Goal: Transaction & Acquisition: Purchase product/service

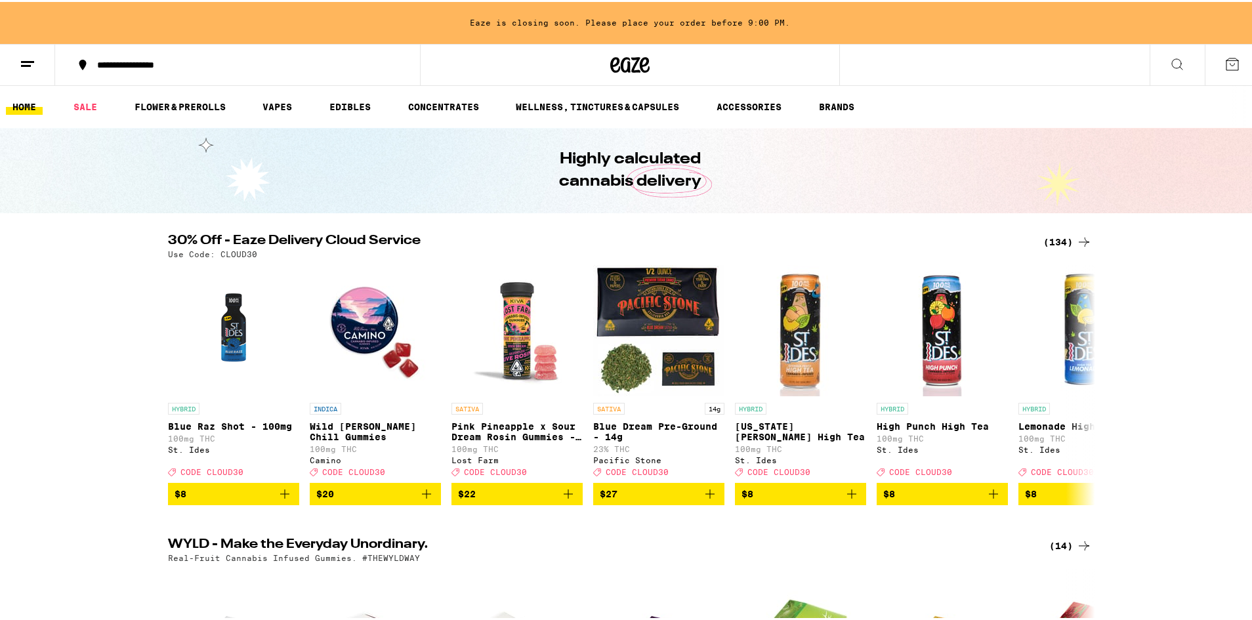
click at [1057, 243] on div "(134)" at bounding box center [1068, 240] width 49 height 16
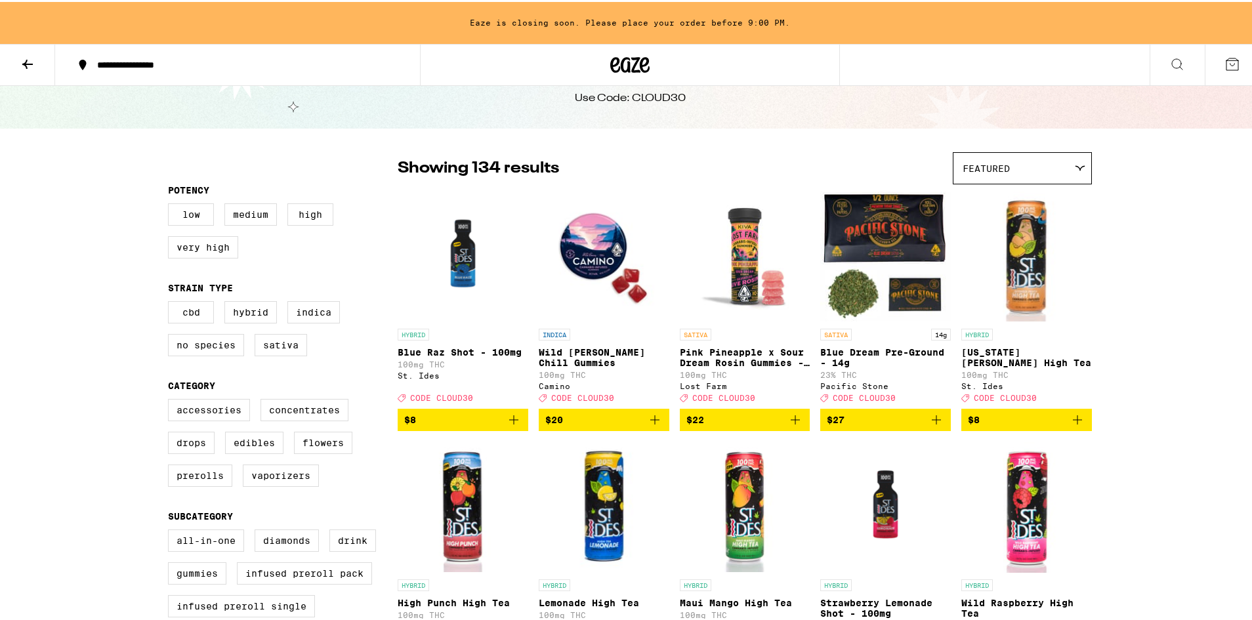
scroll to position [66, 0]
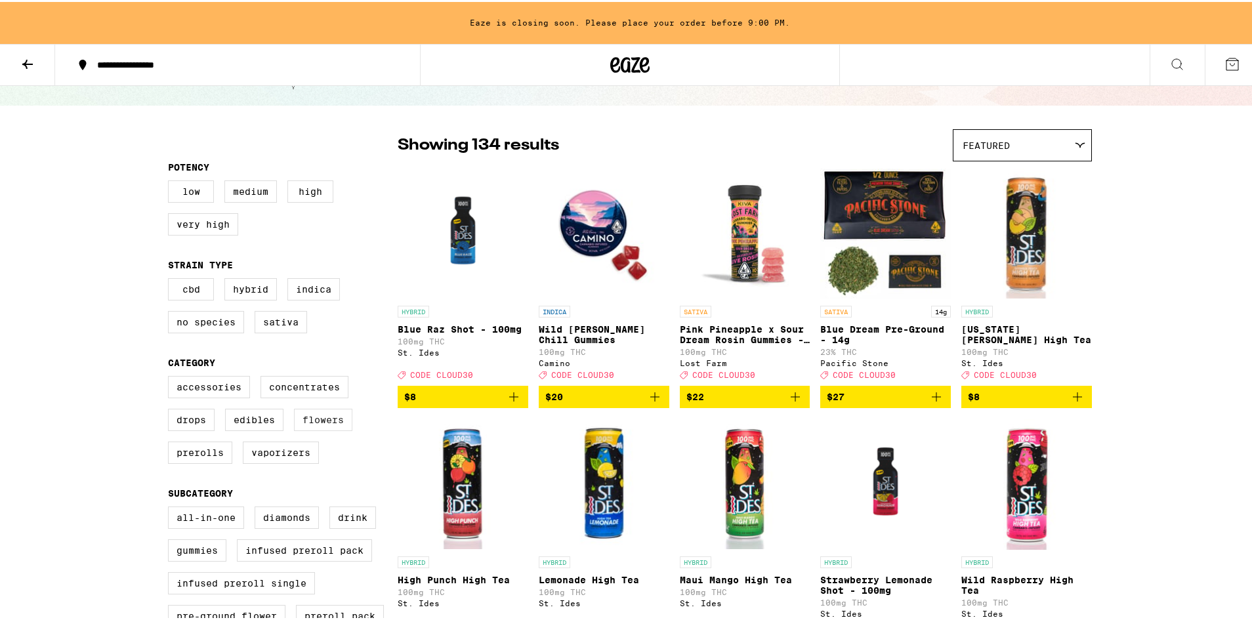
click at [307, 424] on label "Flowers" at bounding box center [323, 418] width 58 height 22
click at [171, 377] on input "Flowers" at bounding box center [171, 376] width 1 height 1
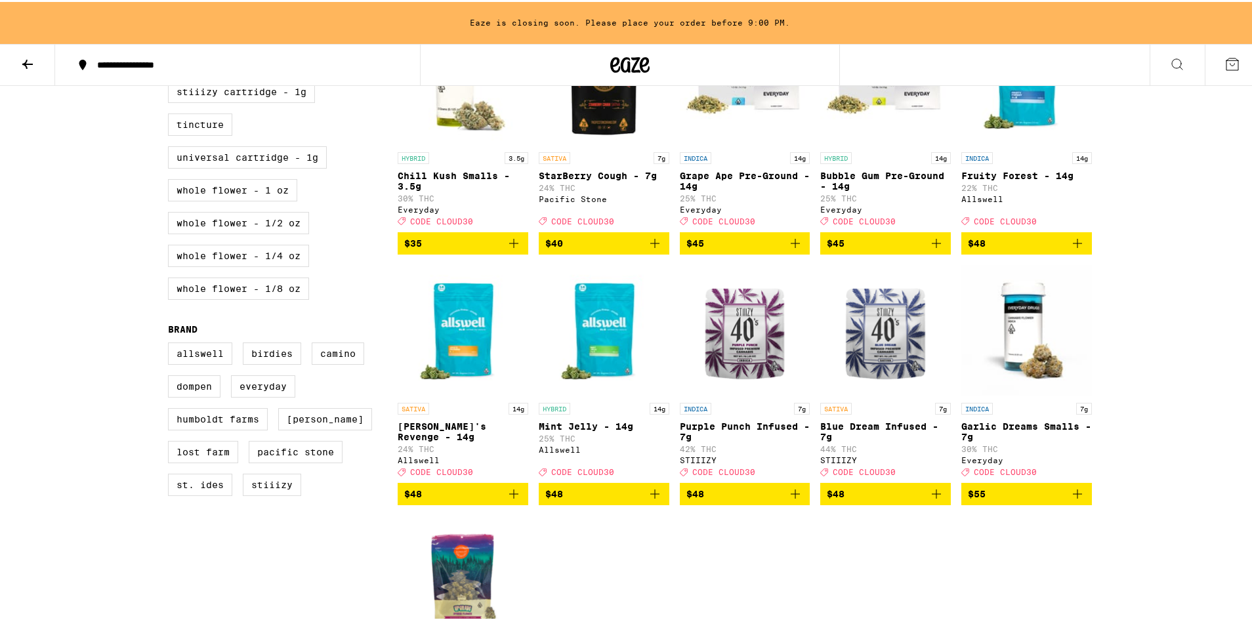
scroll to position [722, 0]
click at [512, 249] on icon "Add to bag" at bounding box center [514, 241] width 16 height 16
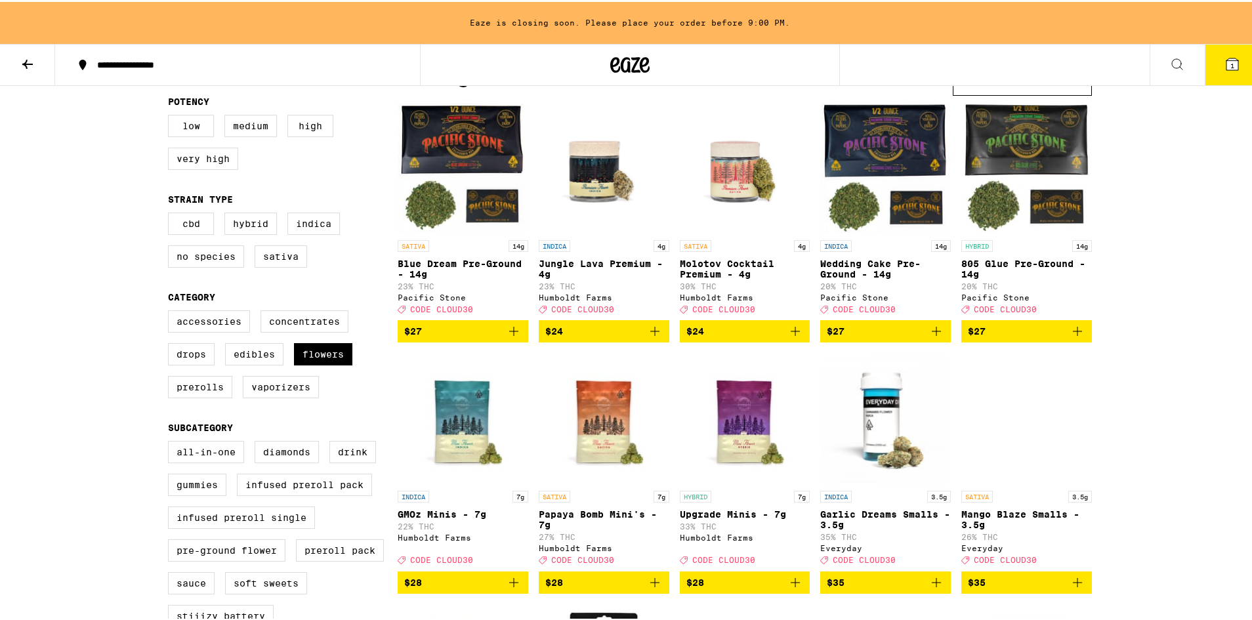
scroll to position [0, 0]
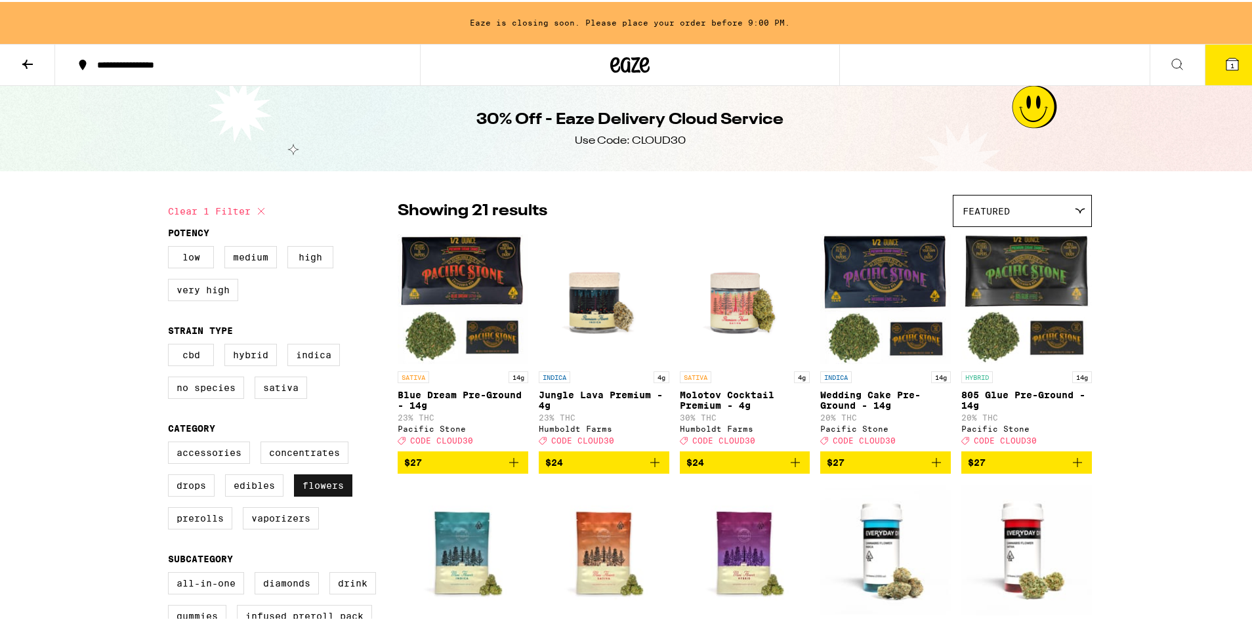
click at [347, 495] on label "Flowers" at bounding box center [323, 484] width 58 height 22
click at [171, 442] on input "Flowers" at bounding box center [171, 442] width 1 height 1
checkbox input "false"
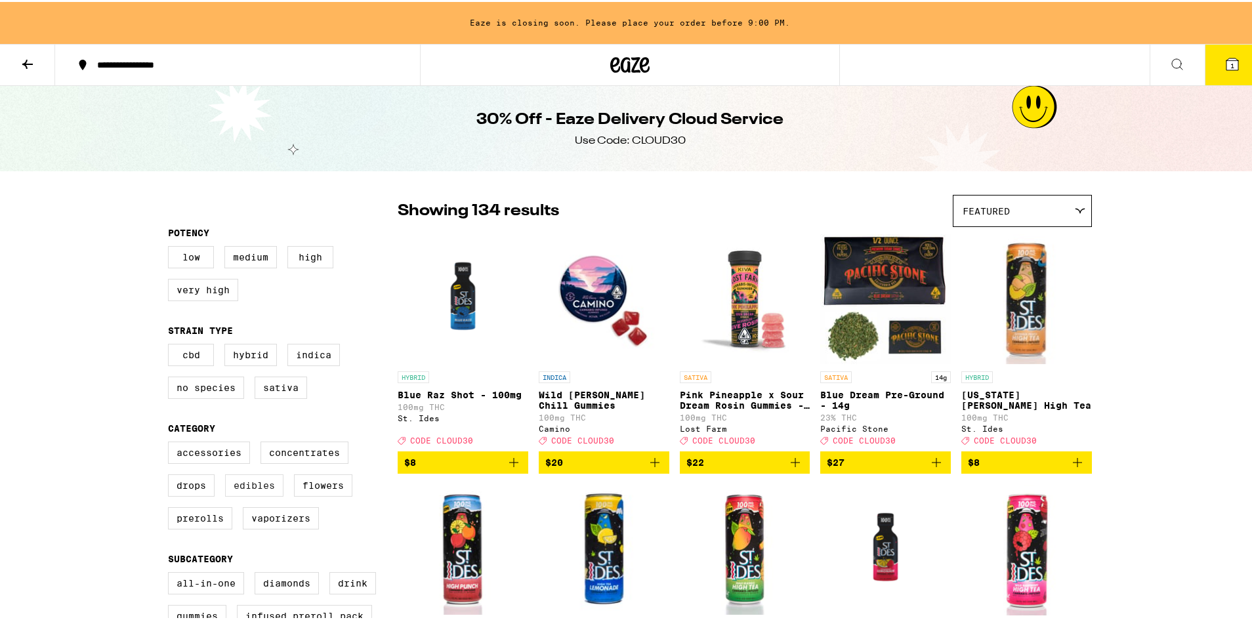
click at [237, 495] on label "Edibles" at bounding box center [254, 484] width 58 height 22
click at [171, 442] on input "Edibles" at bounding box center [171, 442] width 1 height 1
checkbox input "true"
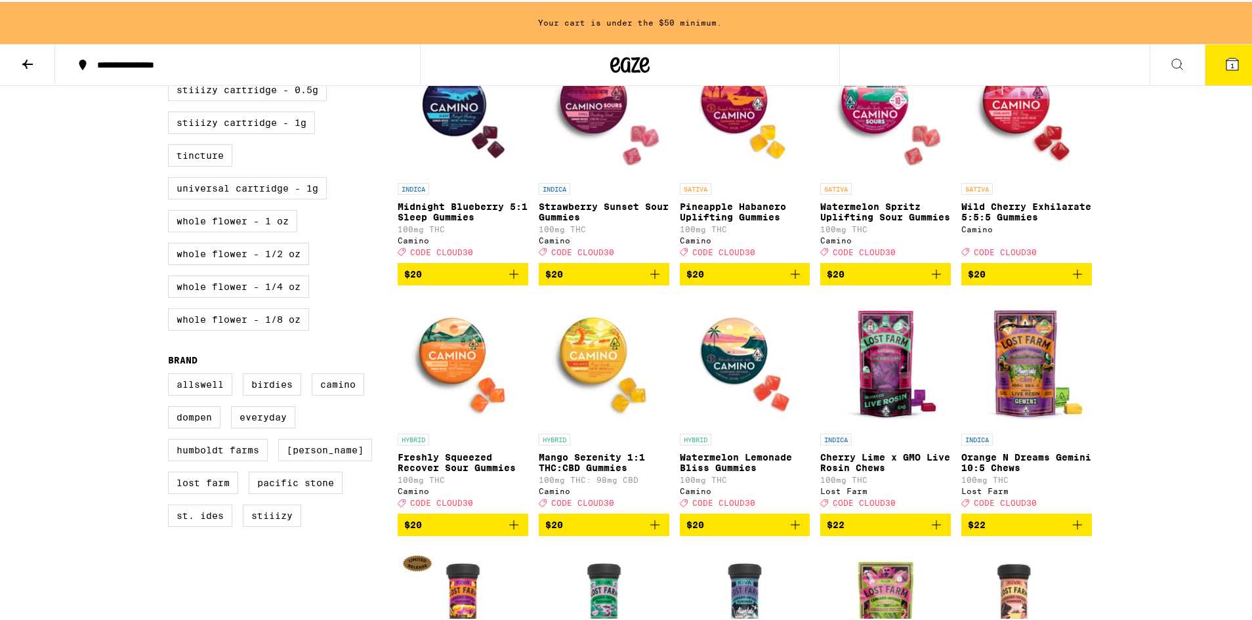
scroll to position [681, 0]
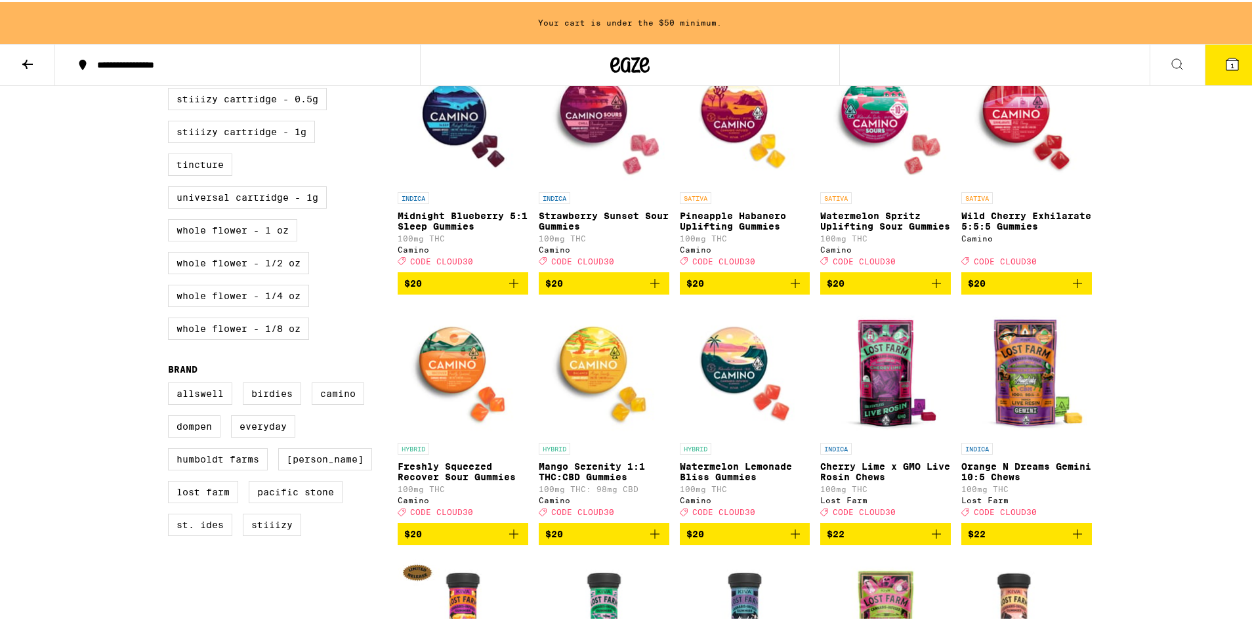
click at [389, 545] on div "Allswell Birdies Camino Dompen Everyday Humboldt Farms [PERSON_NAME] Lost Farm …" at bounding box center [283, 463] width 230 height 164
click at [432, 540] on span "$20" at bounding box center [462, 532] width 117 height 16
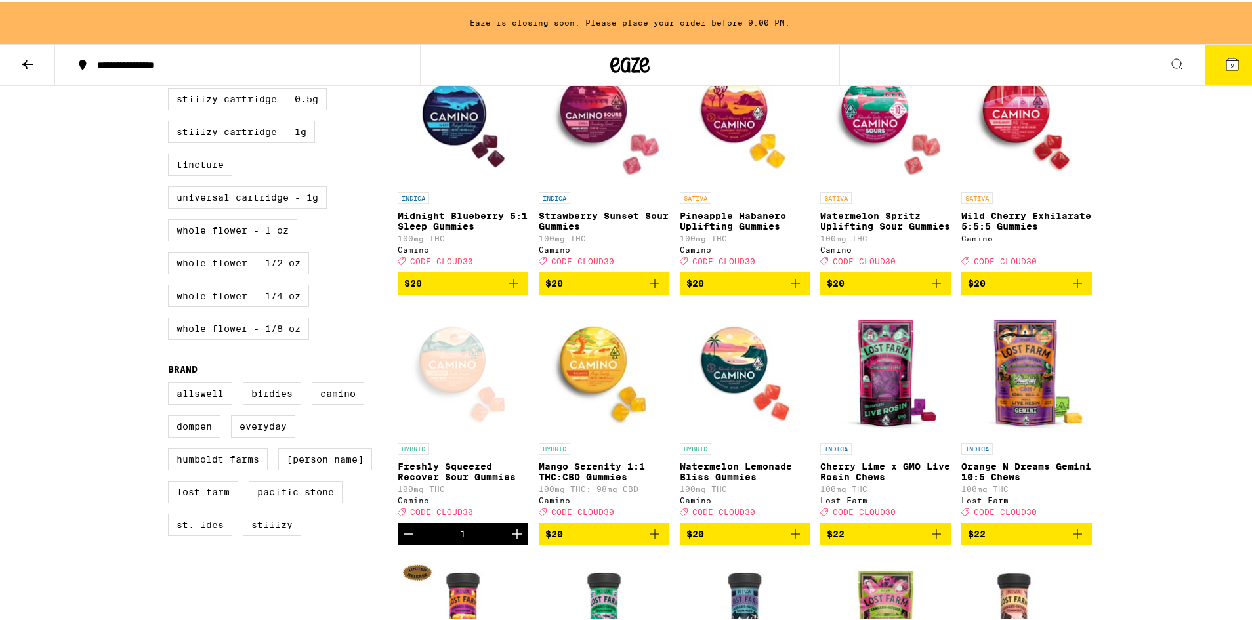
click at [1231, 65] on span "2" at bounding box center [1233, 64] width 4 height 8
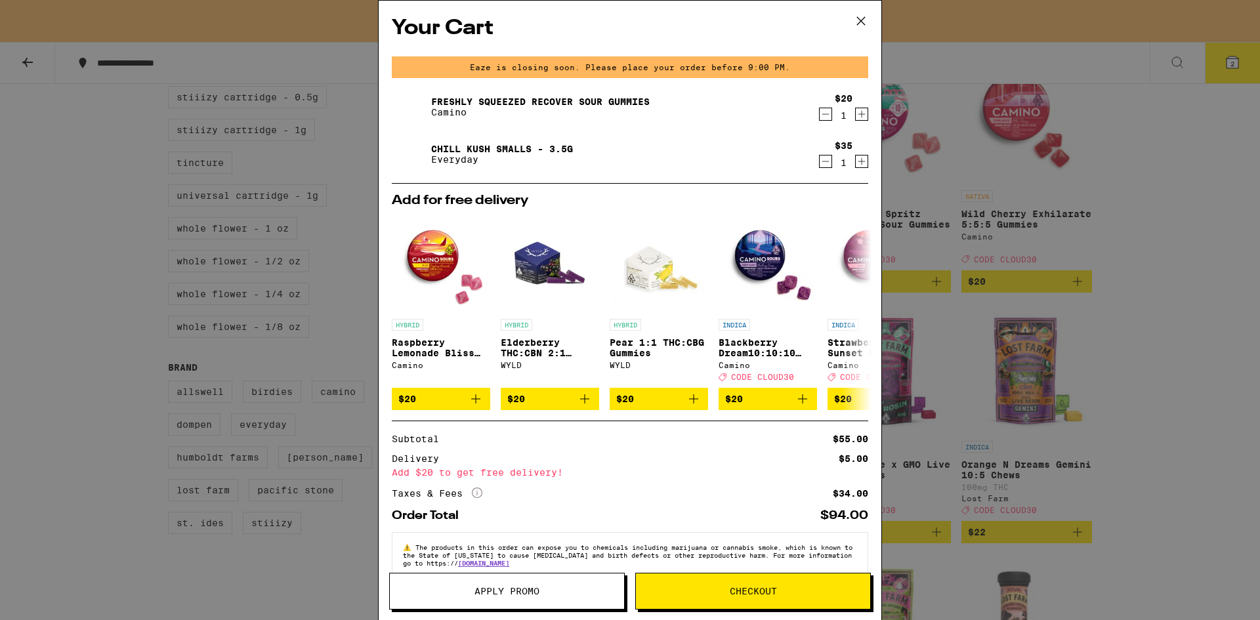
click at [517, 585] on button "Apply Promo" at bounding box center [507, 591] width 236 height 37
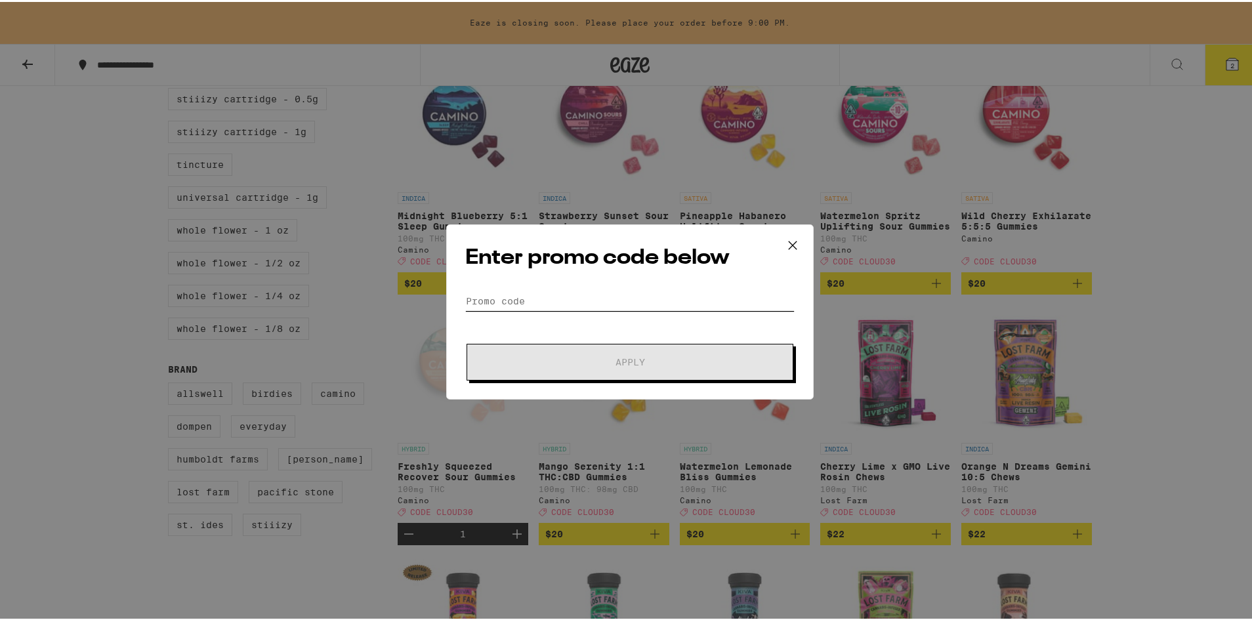
click at [658, 305] on input "Promo Code" at bounding box center [629, 299] width 329 height 20
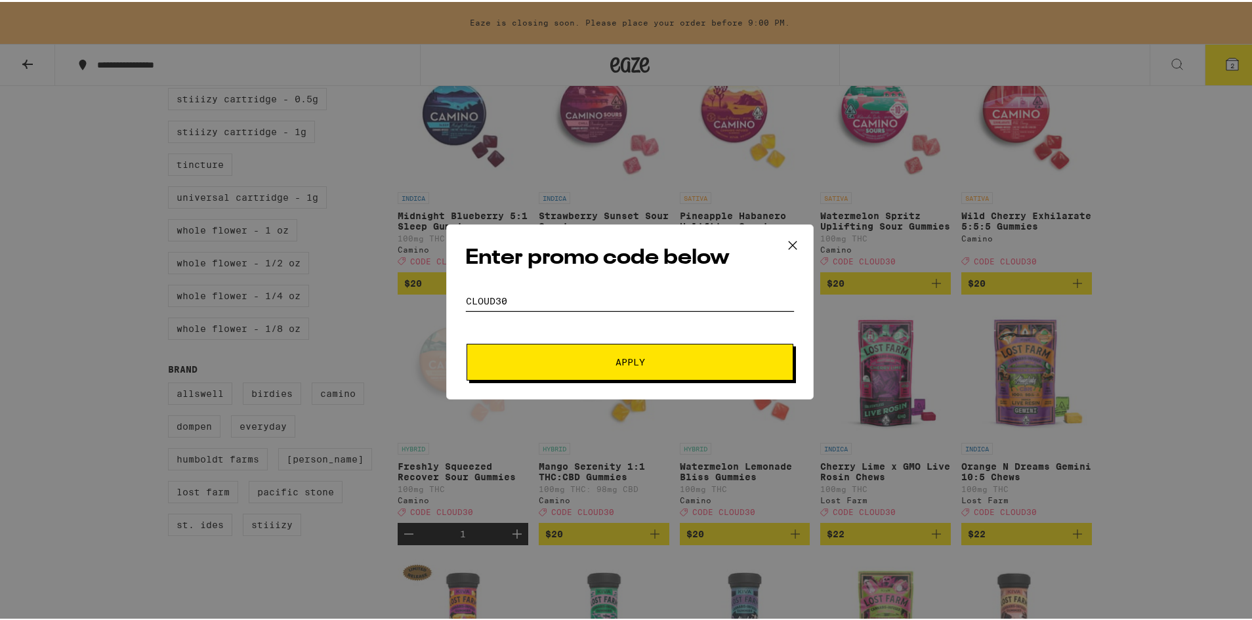
type input "cloud30"
click at [467, 342] on button "Apply" at bounding box center [630, 360] width 327 height 37
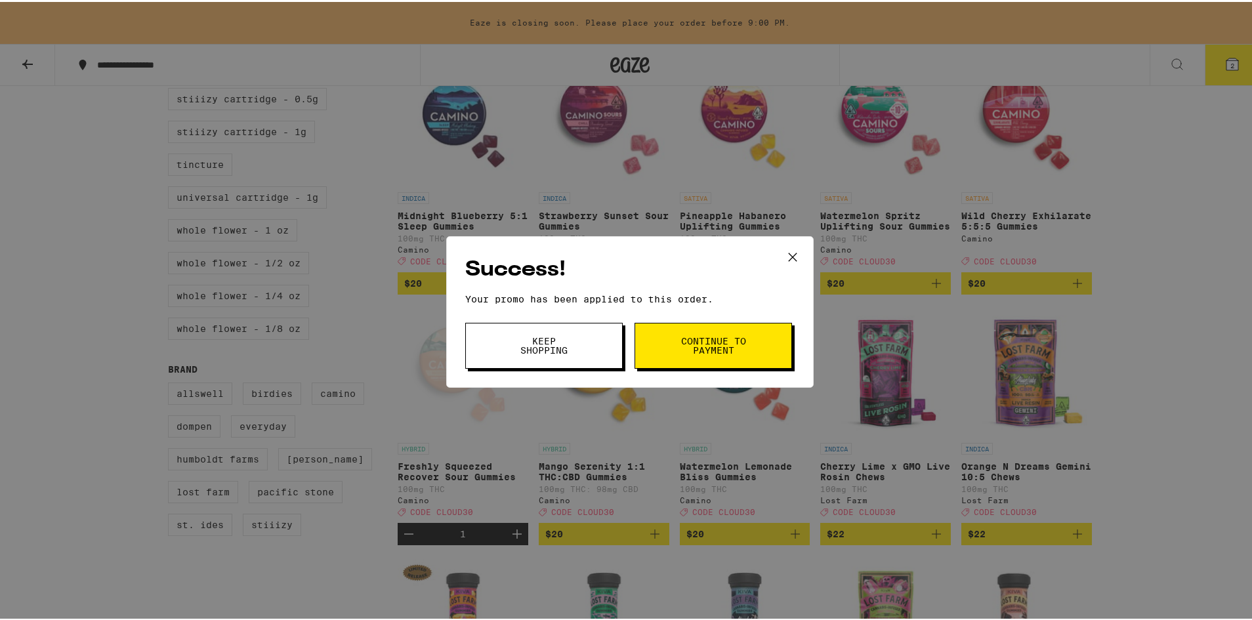
click at [729, 335] on span "Continue to payment" at bounding box center [713, 344] width 67 height 18
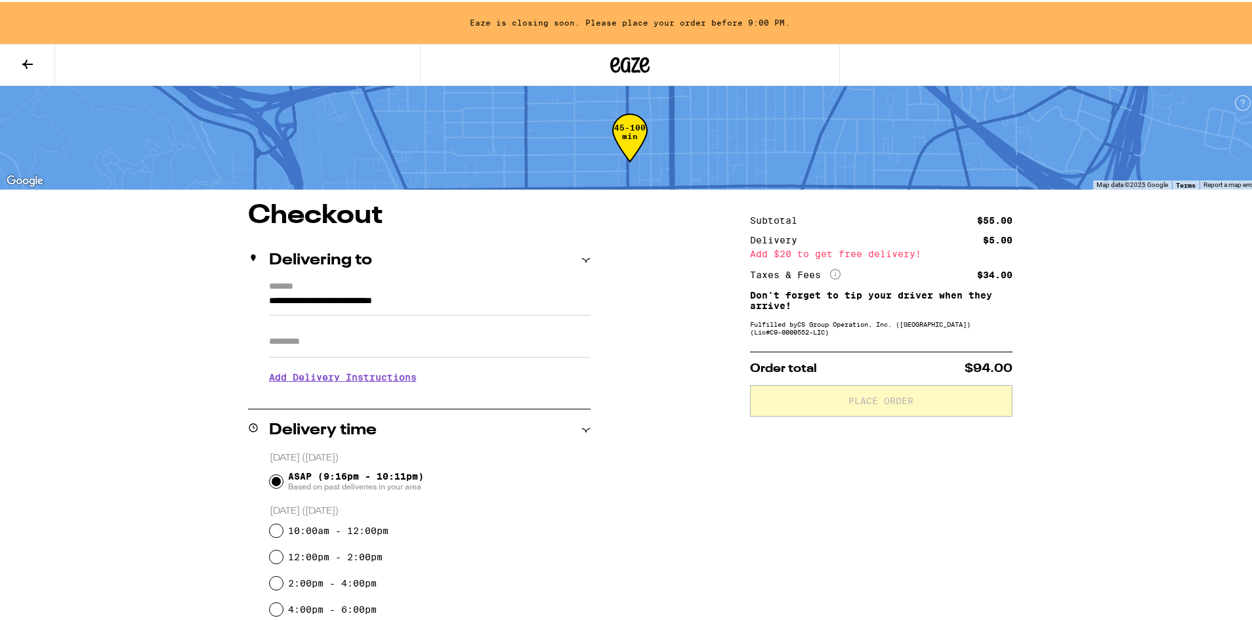
click at [390, 385] on h3 "Add Delivery Instructions" at bounding box center [430, 375] width 322 height 30
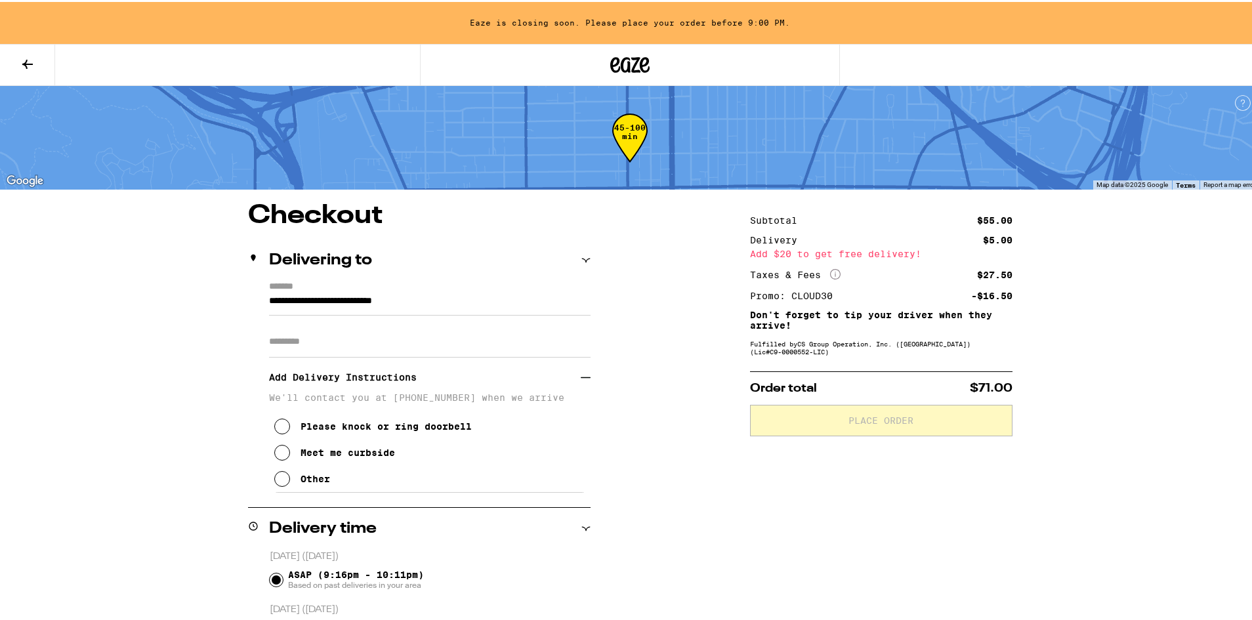
click at [369, 454] on div "Meet me curbside" at bounding box center [348, 451] width 95 height 11
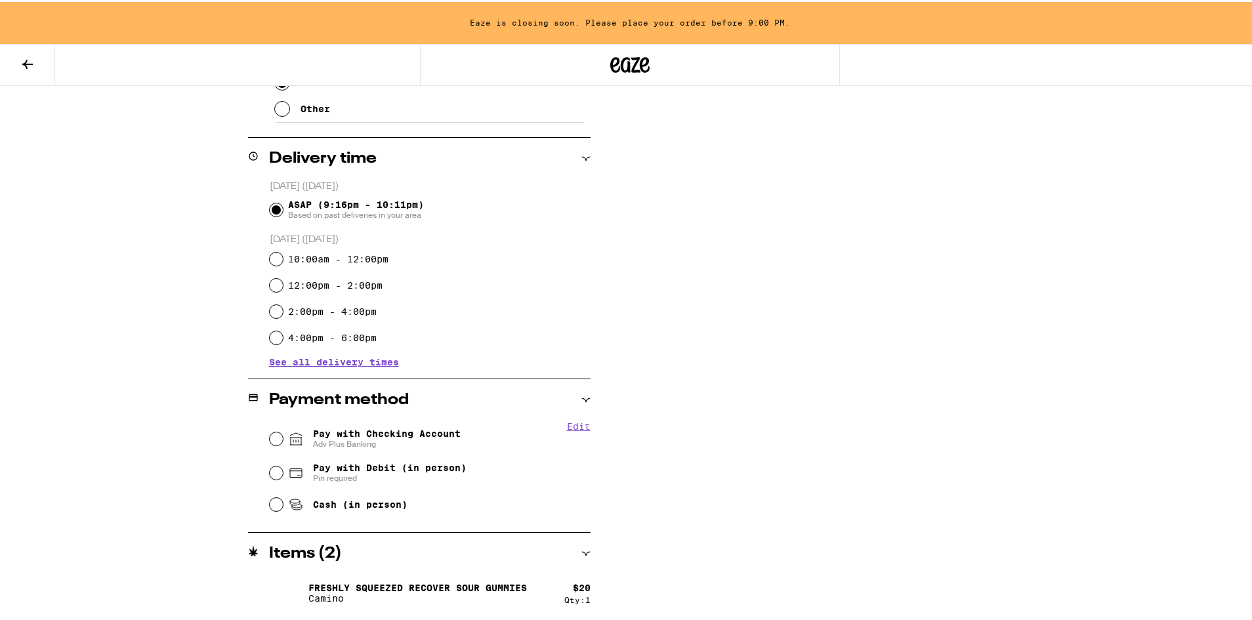
scroll to position [418, 0]
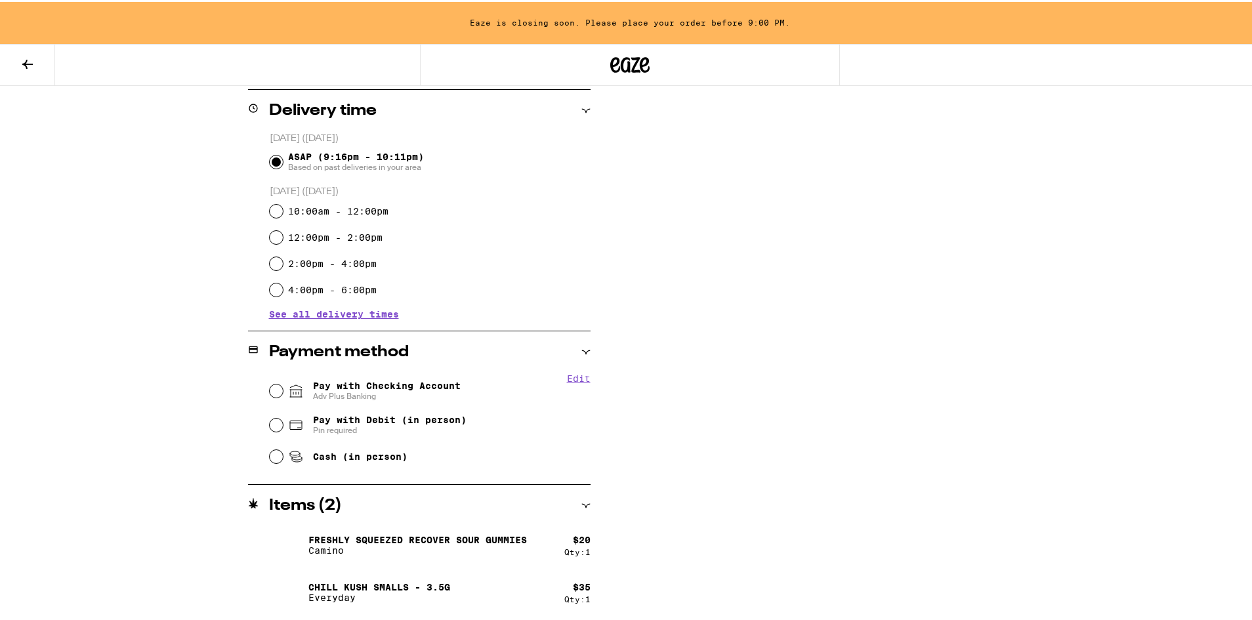
click at [412, 392] on span "Adv Plus Banking" at bounding box center [387, 394] width 148 height 11
click at [283, 392] on input "Pay with Checking Account Adv Plus Banking" at bounding box center [276, 389] width 13 height 13
radio input "true"
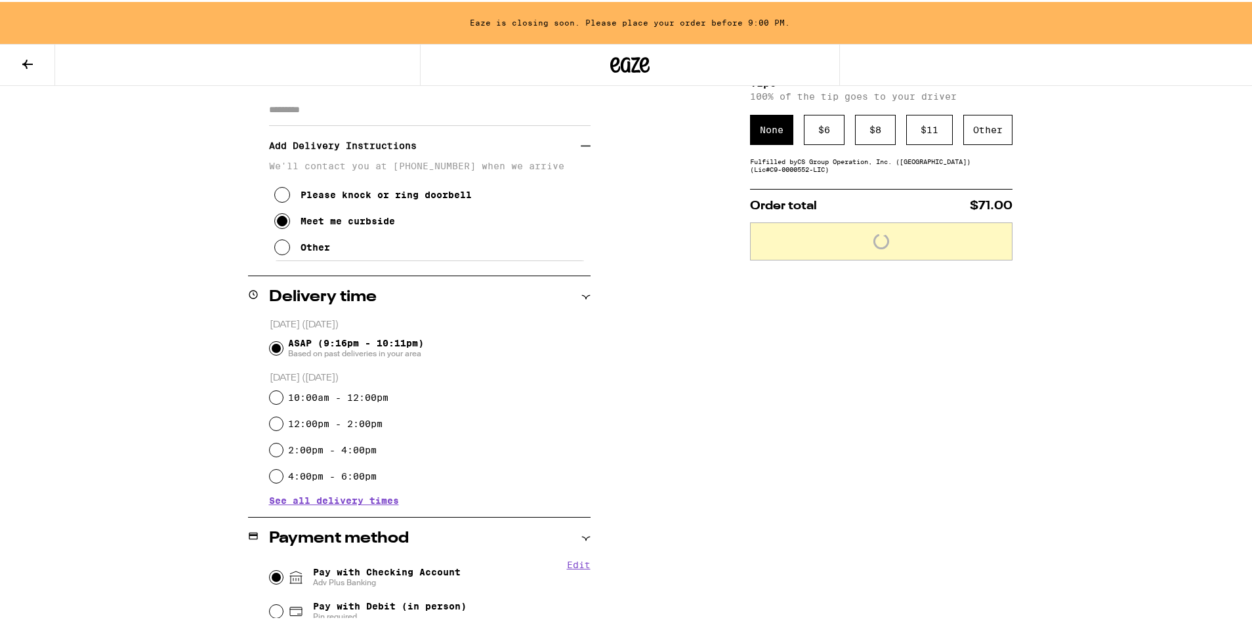
scroll to position [1, 0]
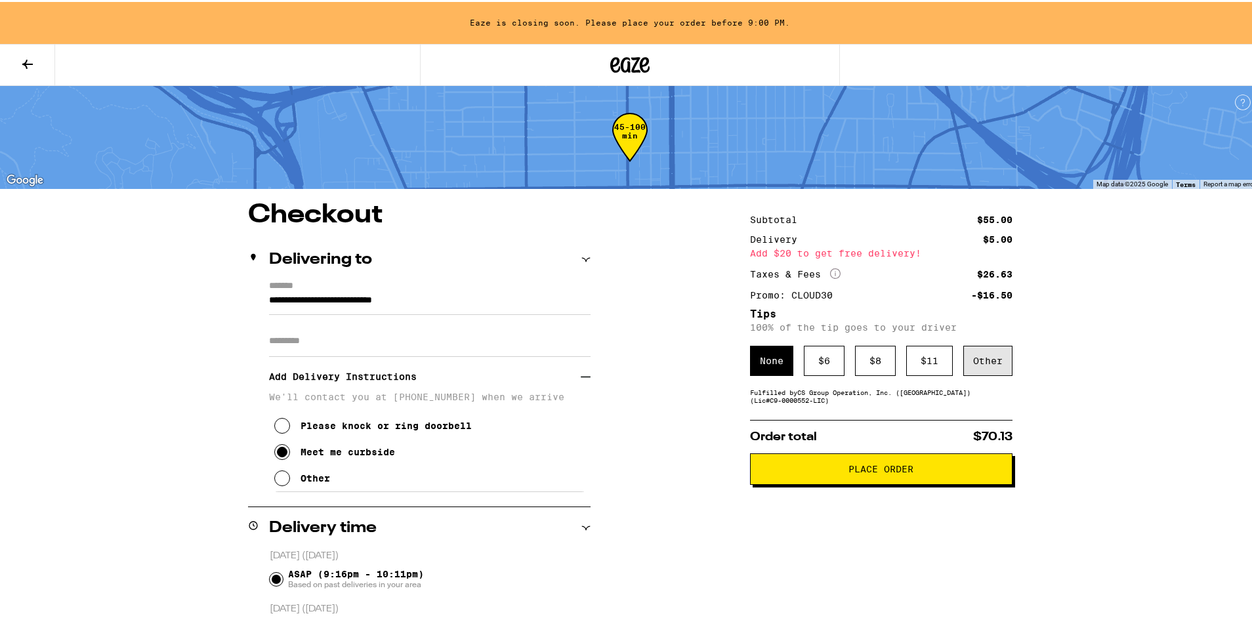
click at [986, 367] on div "Other" at bounding box center [987, 359] width 49 height 30
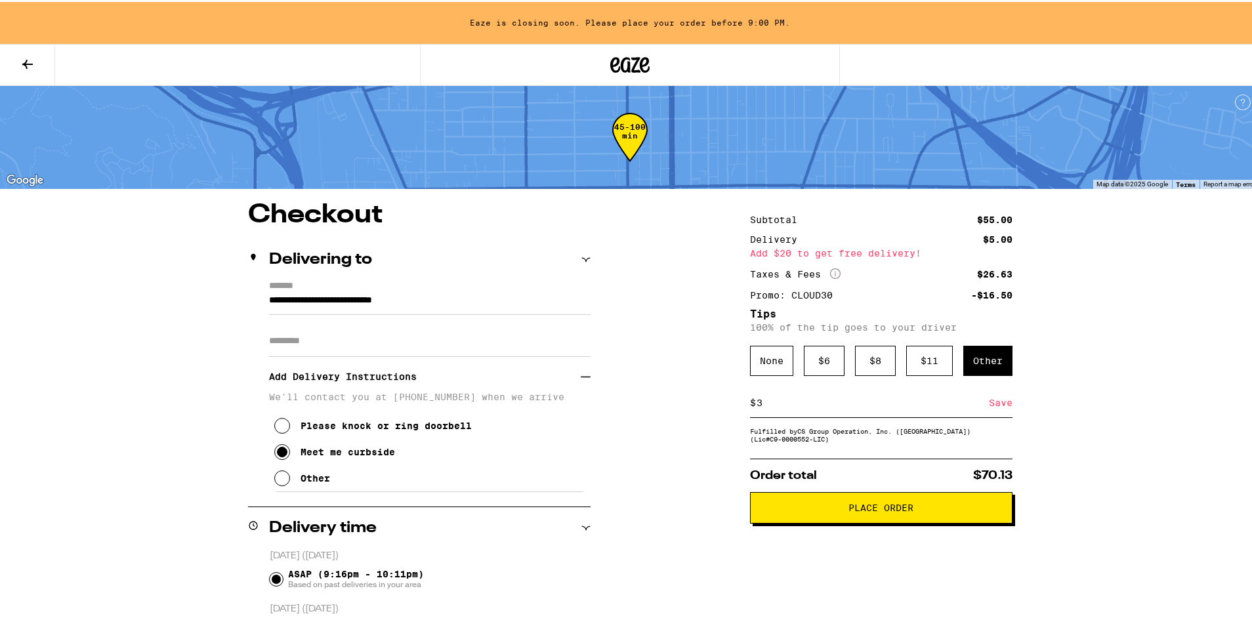
type input "3"
click at [996, 400] on div "Save" at bounding box center [1001, 401] width 24 height 29
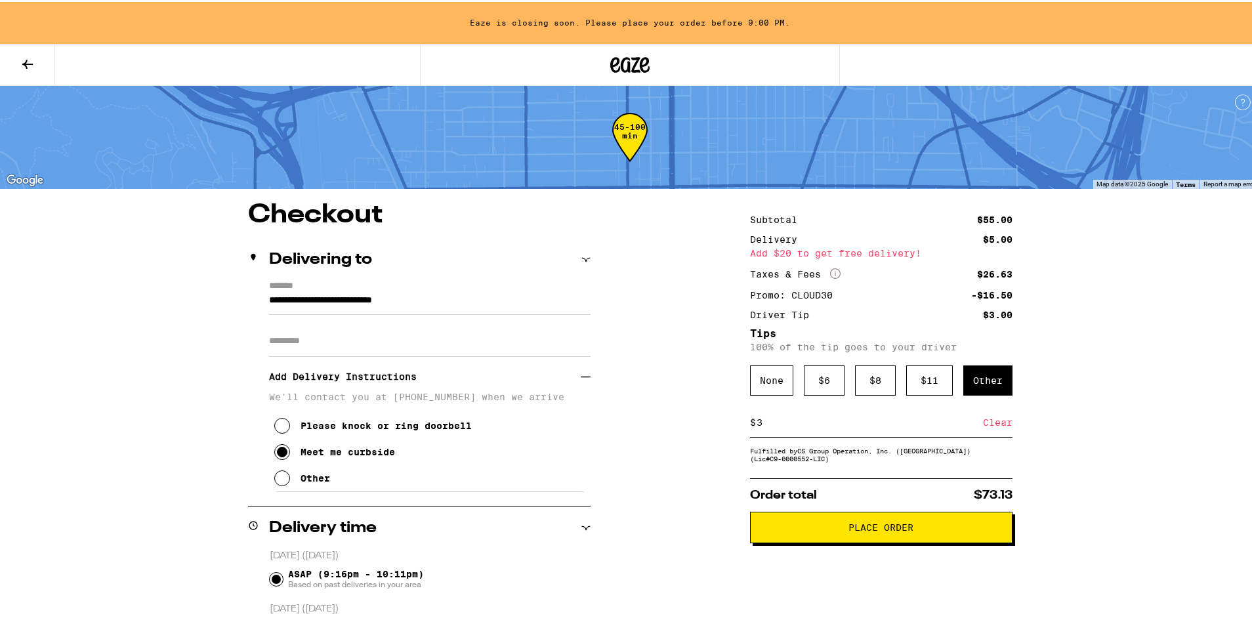
click at [916, 530] on span "Place Order" at bounding box center [881, 525] width 240 height 9
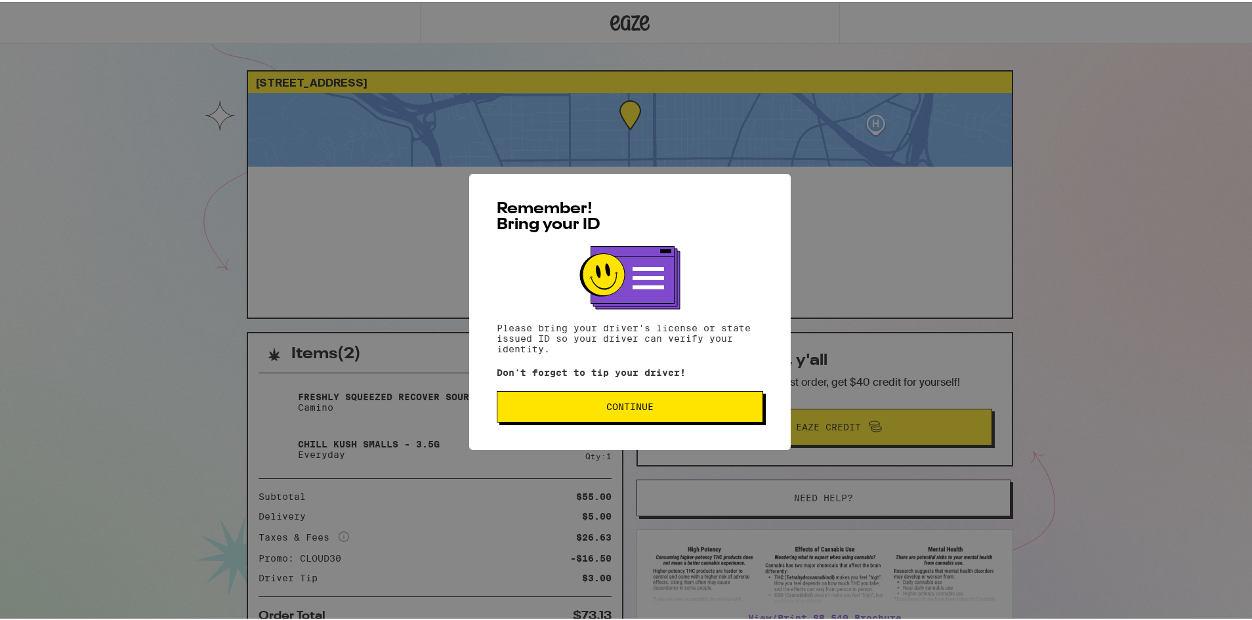
click at [679, 388] on div "Remember! Bring your ID Please bring your driver's license or state issued ID s…" at bounding box center [630, 310] width 322 height 276
click at [669, 401] on button "Continue" at bounding box center [630, 405] width 266 height 32
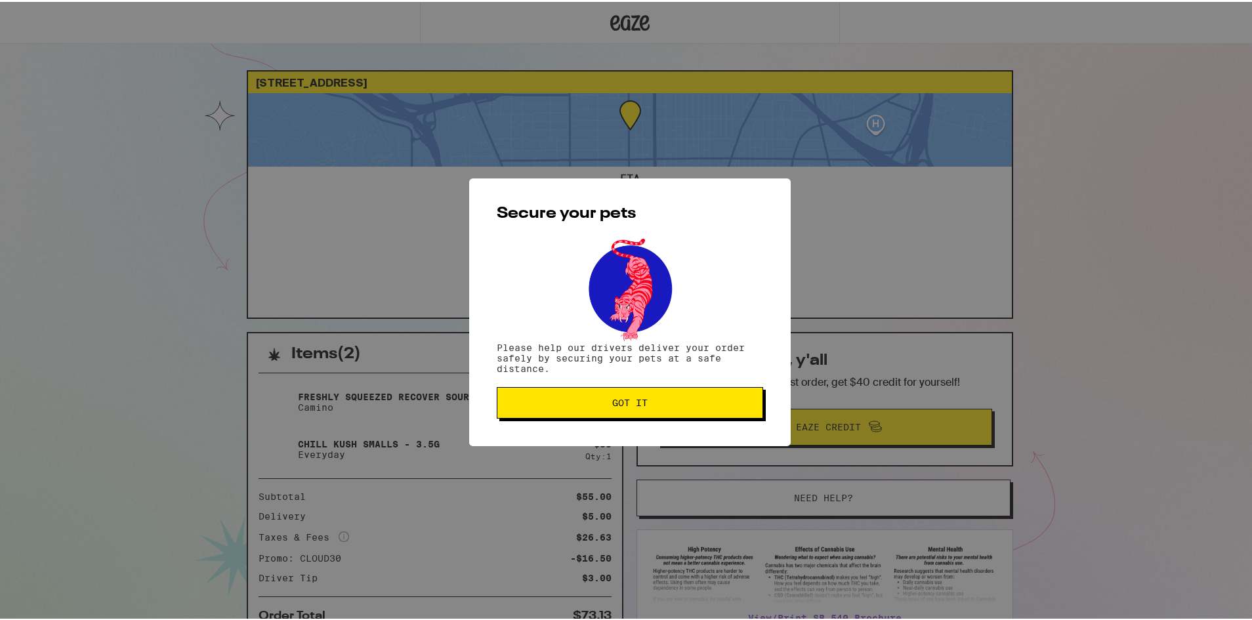
click at [669, 401] on span "Got it" at bounding box center [630, 400] width 244 height 9
